Goal: Information Seeking & Learning: Find specific fact

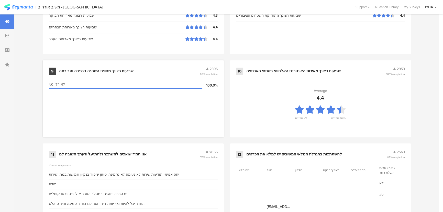
scroll to position [537, 0]
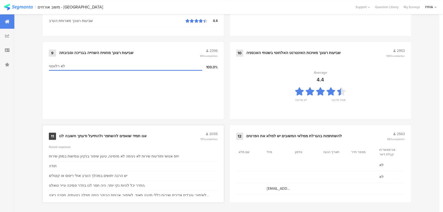
click at [143, 135] on div "אנו תמיד שואפים להשתפר ולהתייעל ודעתך חשובה לנו" at bounding box center [102, 135] width 87 height 5
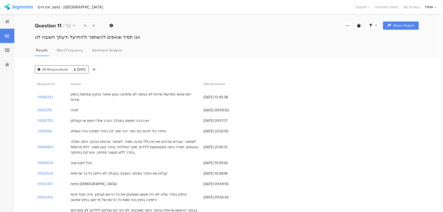
drag, startPoint x: 179, startPoint y: 95, endPoint x: 61, endPoint y: 97, distance: 117.9
click at [75, 95] on div "יחס אנושי ותודעות שירות לא נעימה לא מזמינה, טעון שיפור בנקיון וגמישות במתן שירות" at bounding box center [135, 97] width 128 height 11
click at [48, 94] on section "31066332" at bounding box center [45, 96] width 16 height 5
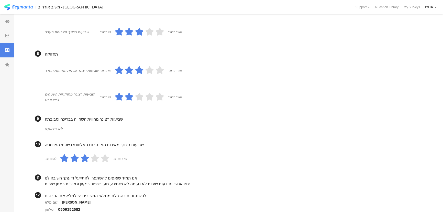
scroll to position [446, 0]
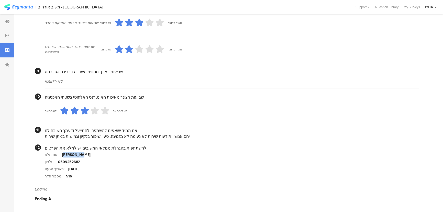
drag, startPoint x: 76, startPoint y: 155, endPoint x: 61, endPoint y: 154, distance: 14.6
click at [62, 154] on div "[PERSON_NAME]" at bounding box center [76, 154] width 28 height 5
click at [63, 154] on div "[PERSON_NAME]" at bounding box center [76, 154] width 28 height 5
drag, startPoint x: 61, startPoint y: 154, endPoint x: 78, endPoint y: 152, distance: 17.8
click at [78, 152] on section "שם מלא: [PERSON_NAME]" at bounding box center [232, 154] width 374 height 7
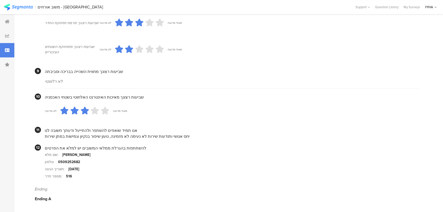
drag, startPoint x: 71, startPoint y: 154, endPoint x: 120, endPoint y: 139, distance: 51.3
click at [120, 139] on div "יחס אנושי ותודעות שירות לא נעימה לא מזמינה, טעון שיפור בנקיון וגמישות במתן שירות" at bounding box center [232, 136] width 374 height 6
drag, startPoint x: 181, startPoint y: 135, endPoint x: 86, endPoint y: 154, distance: 97.3
click at [106, 136] on div "יחס אנושי ותודעות שירות לא נעימה לא מזמינה, טעון שיפור בנקיון וגמישות במתן שירות" at bounding box center [232, 136] width 374 height 6
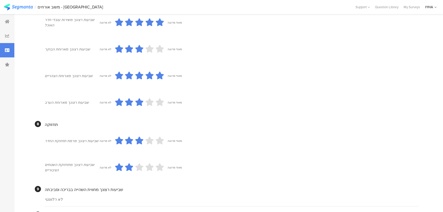
scroll to position [376, 0]
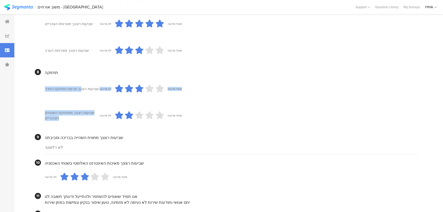
drag, startPoint x: 78, startPoint y: 93, endPoint x: 59, endPoint y: 123, distance: 35.5
click at [59, 123] on div "שביעות רצונך מרמת תחזוקת החדר לא מרוצה מאוד מרוצה שביעות רצונך מתחזוקת השטחים ה…" at bounding box center [232, 101] width 374 height 53
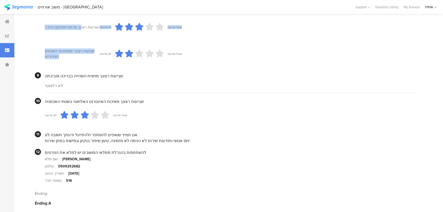
scroll to position [446, 0]
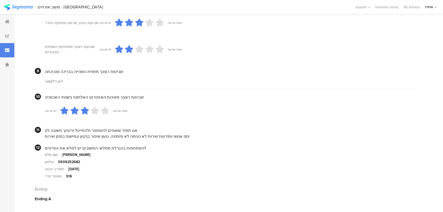
click at [73, 153] on div "[PERSON_NAME]" at bounding box center [76, 154] width 28 height 5
drag, startPoint x: 77, startPoint y: 155, endPoint x: 55, endPoint y: 153, distance: 21.8
click at [55, 153] on section "שם מלא: [PERSON_NAME]" at bounding box center [232, 154] width 374 height 7
click at [54, 153] on div "שם מלא:" at bounding box center [53, 154] width 17 height 5
drag, startPoint x: 62, startPoint y: 153, endPoint x: 110, endPoint y: 156, distance: 48.1
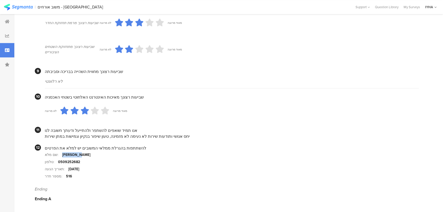
click at [110, 156] on section "שם מלא: [PERSON_NAME]" at bounding box center [232, 154] width 374 height 7
drag, startPoint x: 110, startPoint y: 156, endPoint x: 108, endPoint y: 156, distance: 2.6
click at [110, 156] on section "שם מלא: [PERSON_NAME]" at bounding box center [232, 154] width 374 height 7
drag, startPoint x: 83, startPoint y: 153, endPoint x: 61, endPoint y: 154, distance: 22.3
click at [61, 154] on section "שם מלא: [PERSON_NAME]" at bounding box center [232, 154] width 374 height 7
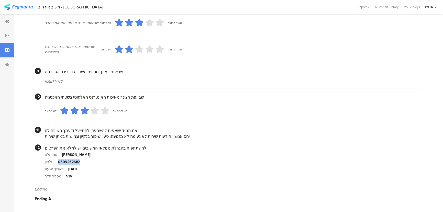
drag, startPoint x: 78, startPoint y: 160, endPoint x: 58, endPoint y: 160, distance: 19.9
click at [58, 160] on div "0509252682" at bounding box center [69, 161] width 22 height 5
copy div "0509252682"
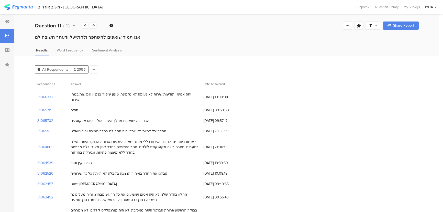
drag, startPoint x: 236, startPoint y: 95, endPoint x: 188, endPoint y: 95, distance: 48.6
click at [188, 95] on div "31066332 יחס אנושי ותודעות שירות לא נעימה לא מזמינה, טעון שיפור בנקיון וגמישות …" at bounding box center [227, 97] width 384 height 16
click at [44, 94] on section "31066332" at bounding box center [45, 96] width 16 height 5
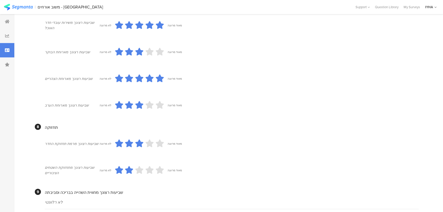
scroll to position [348, 0]
